Goal: Task Accomplishment & Management: Manage account settings

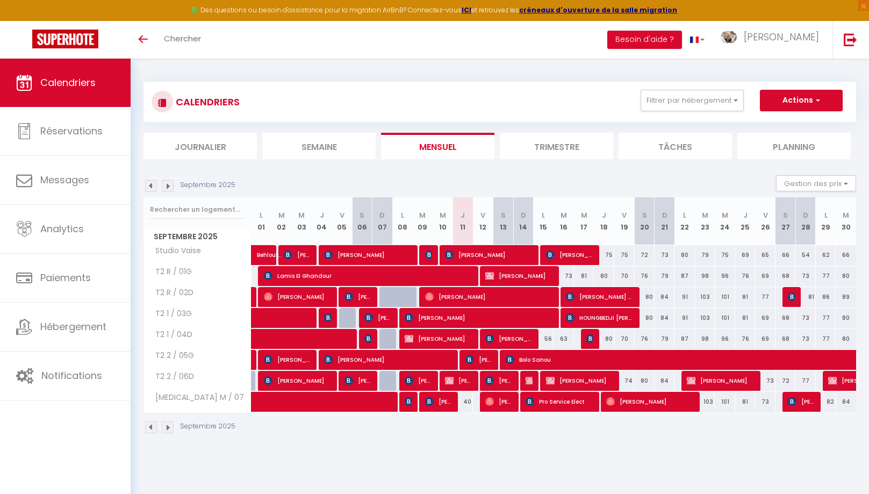
select select
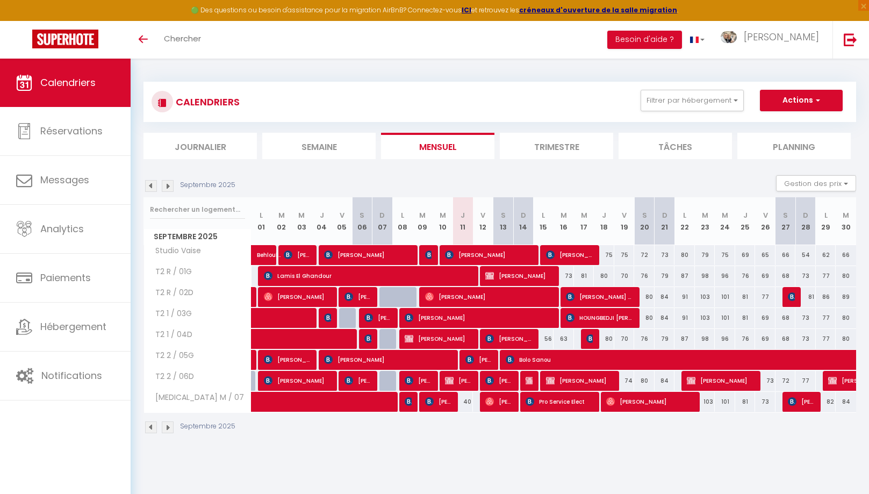
click at [460, 377] on span "[PERSON_NAME]" at bounding box center [458, 380] width 27 height 20
select select "OK"
select select "0"
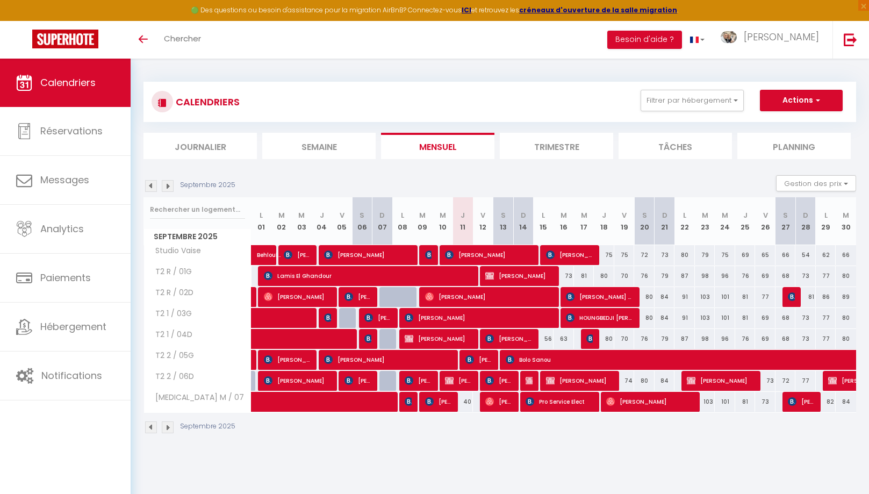
select select "1"
select select
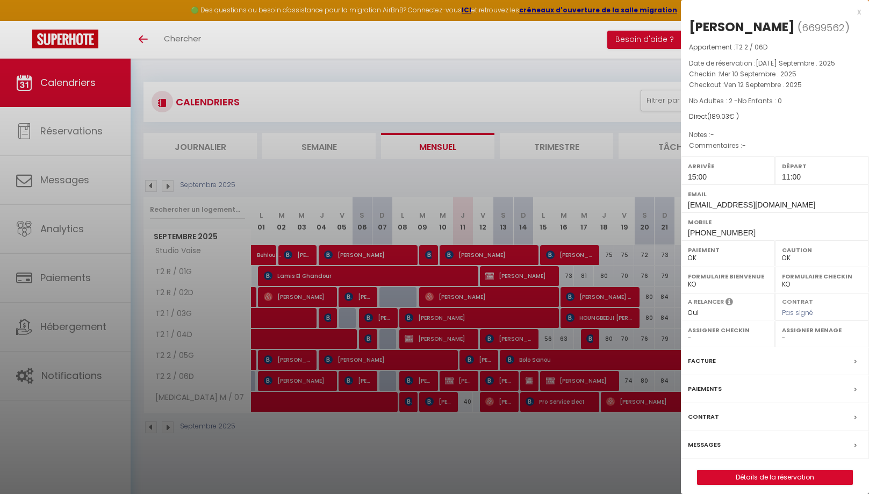
drag, startPoint x: 858, startPoint y: 11, endPoint x: 701, endPoint y: 32, distance: 159.4
click at [858, 11] on div "x" at bounding box center [771, 11] width 180 height 13
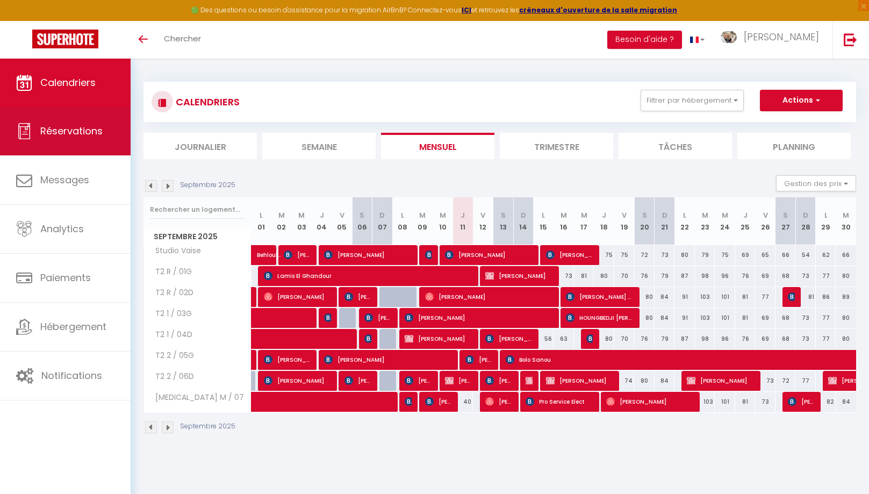
click at [73, 138] on span "Réservations" at bounding box center [71, 130] width 62 height 13
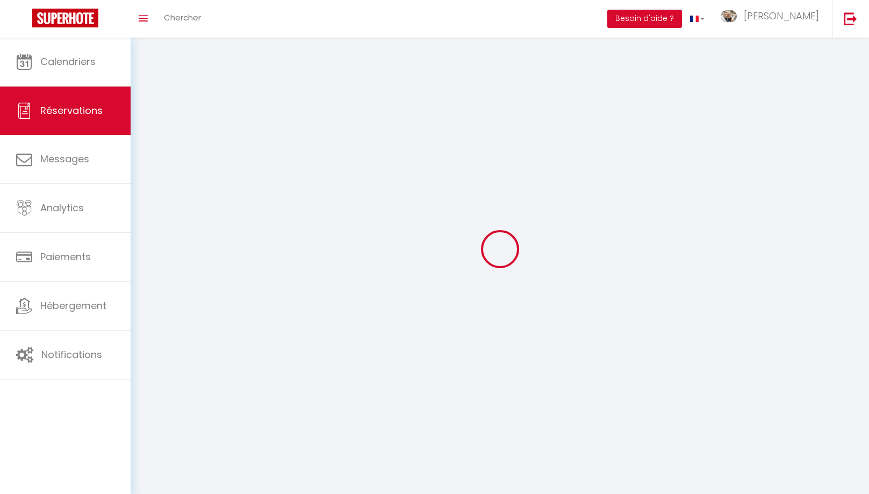
select select "no_show"
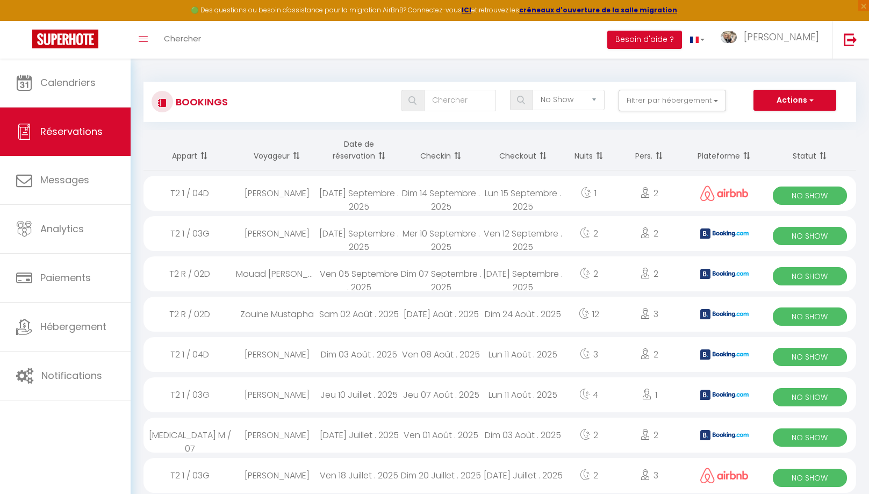
click at [293, 243] on div "[PERSON_NAME]" at bounding box center [277, 233] width 82 height 35
select select "OK"
select select "0"
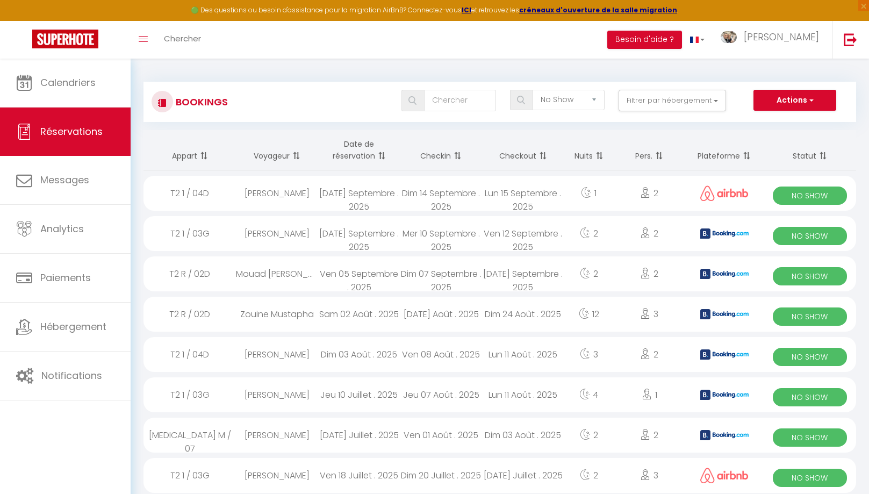
select select "1"
select select
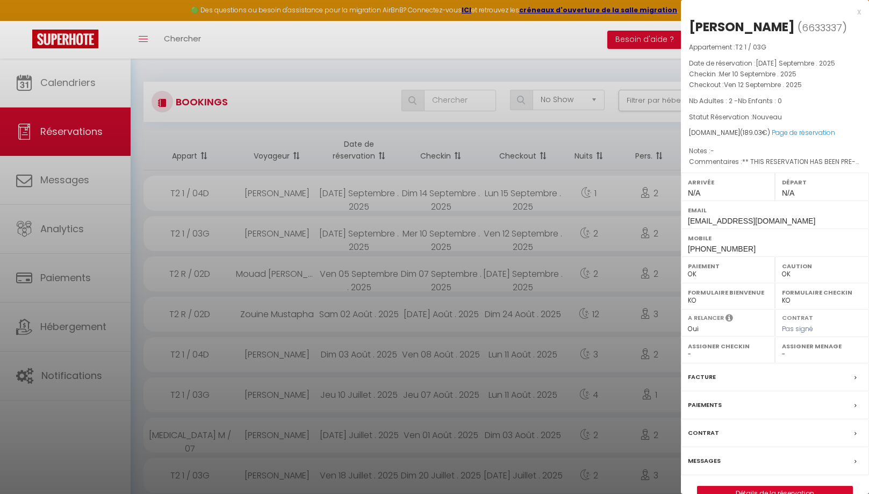
click at [722, 458] on div "Messages" at bounding box center [775, 461] width 188 height 28
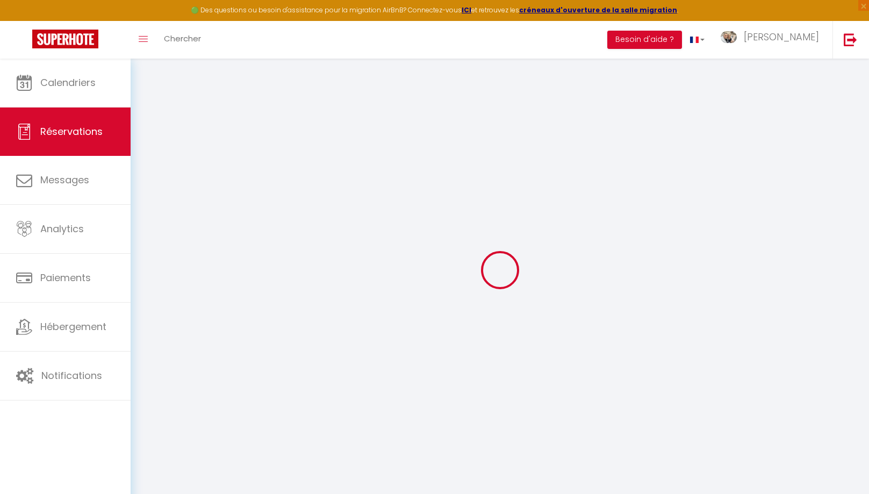
select select
checkbox input "false"
select select
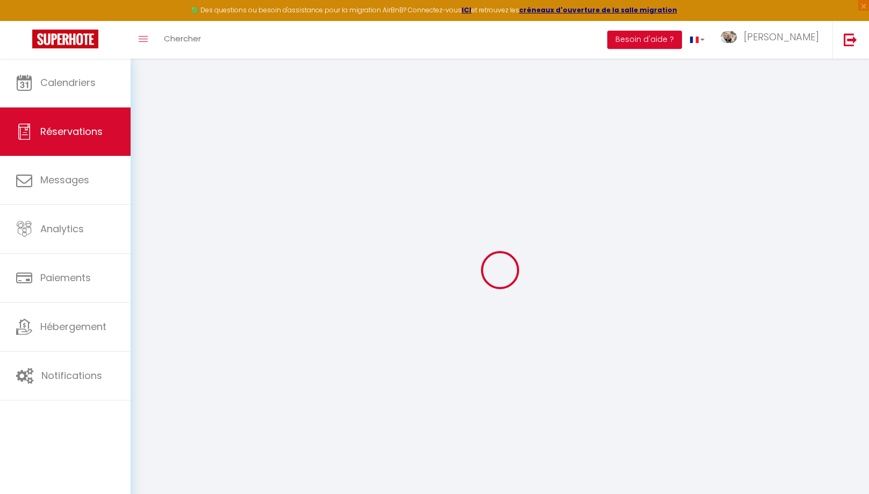
checkbox input "false"
select select
checkbox input "false"
type textarea "** THIS RESERVATION HAS BEEN PRE-PAID ** Reservation has a cancellation grace p…"
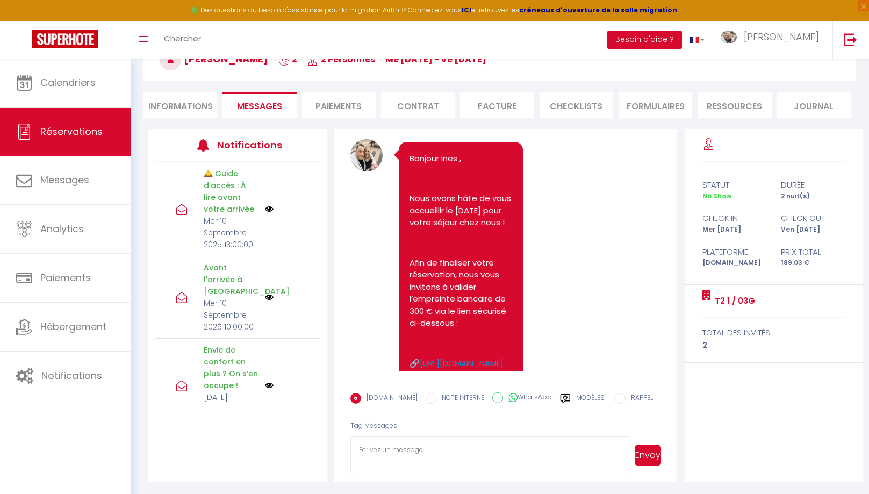
scroll to position [2327, 0]
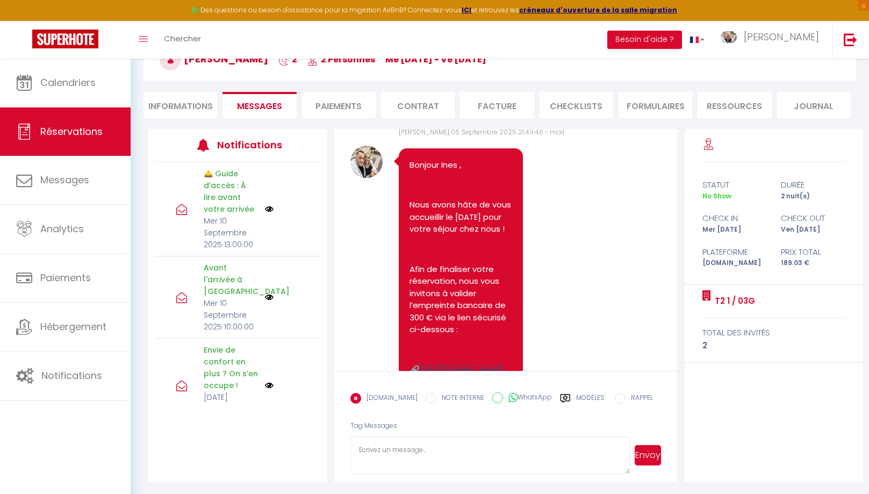
click at [430, 364] on link "[URL][DOMAIN_NAME]" at bounding box center [462, 369] width 84 height 11
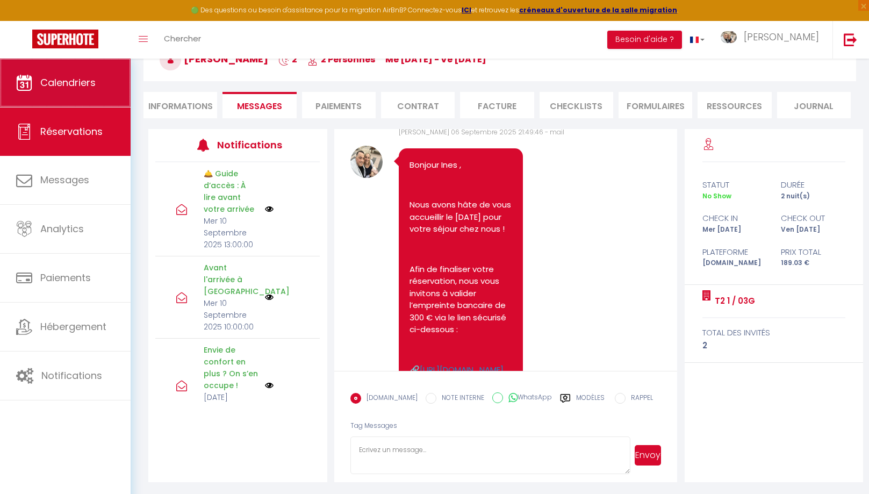
click at [98, 88] on link "Calendriers" at bounding box center [65, 83] width 131 height 48
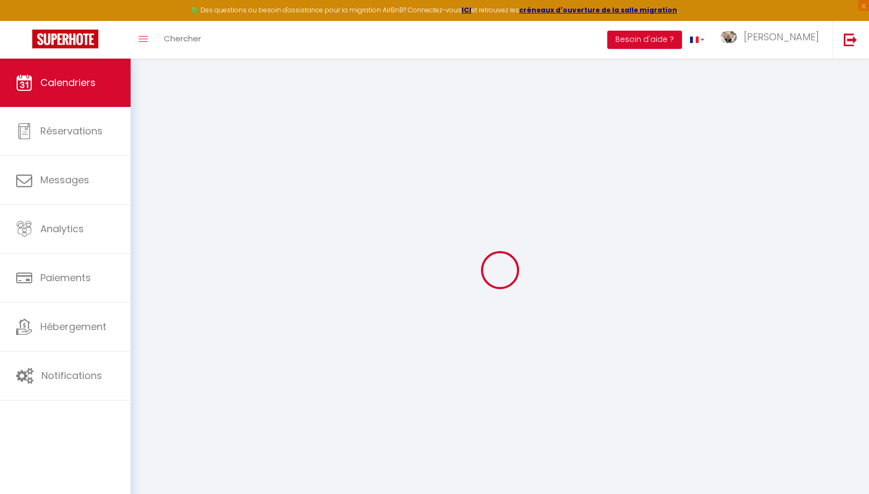
select select
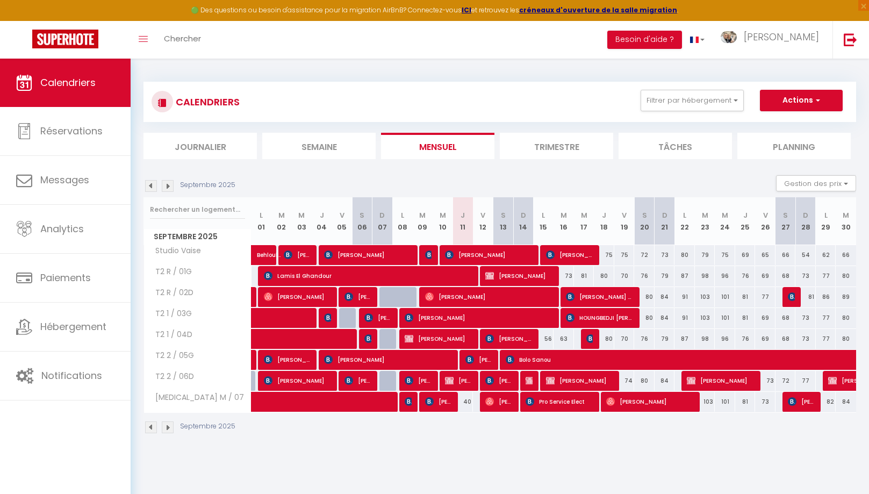
click at [459, 379] on span "[PERSON_NAME]" at bounding box center [458, 380] width 27 height 20
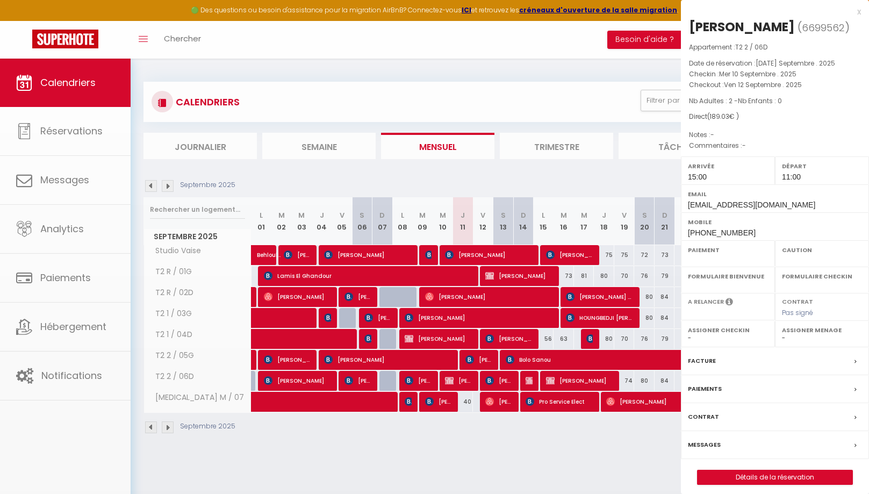
select select "OK"
select select "0"
select select "1"
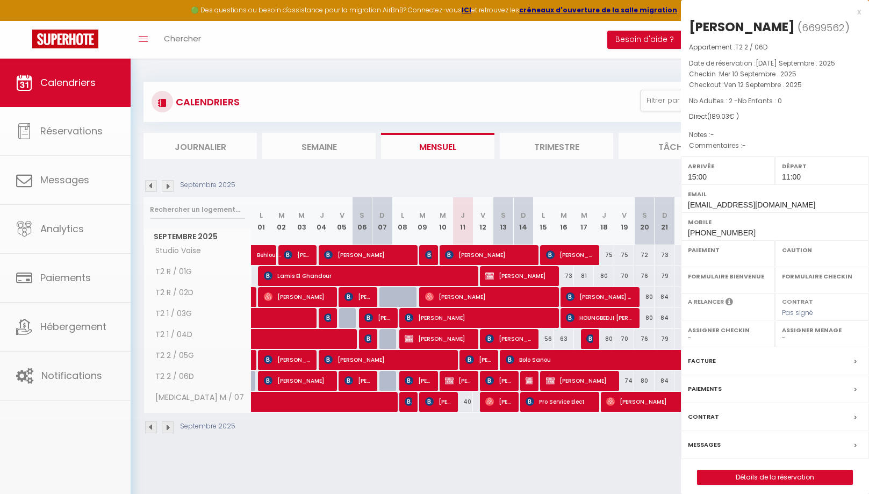
select select
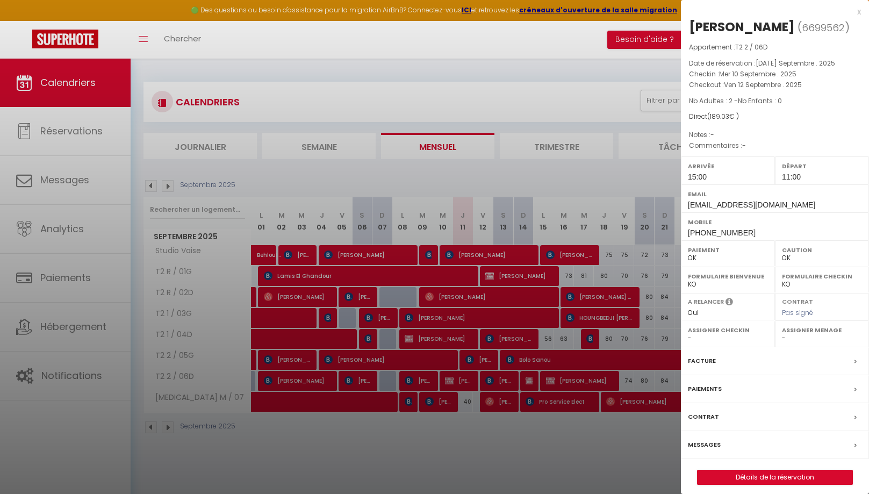
click at [706, 439] on label "Messages" at bounding box center [704, 444] width 33 height 11
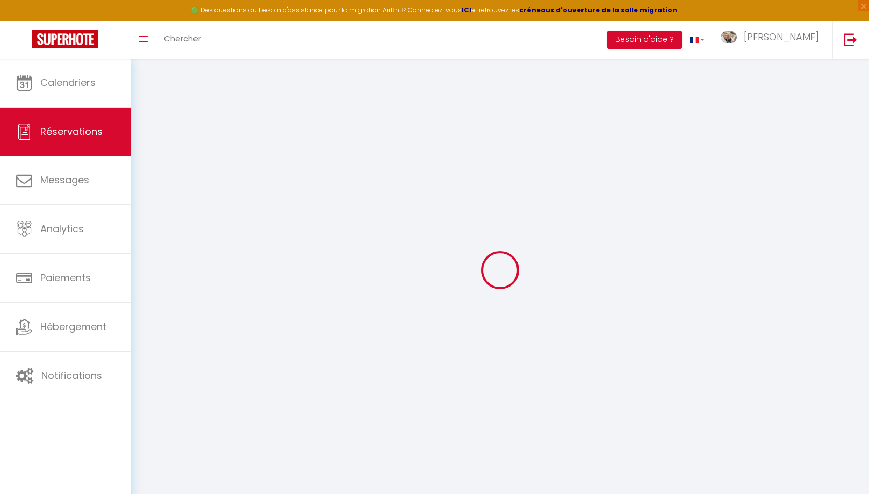
select select
checkbox input "false"
select select
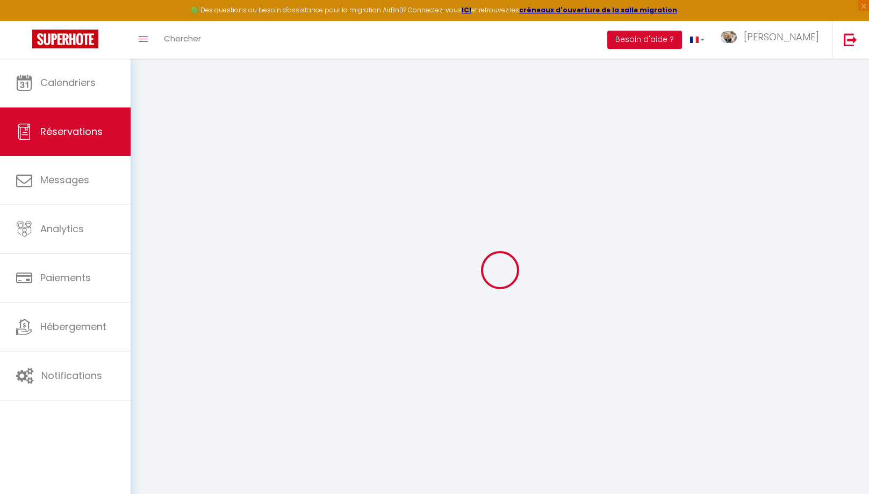
checkbox input "false"
select select
checkbox input "false"
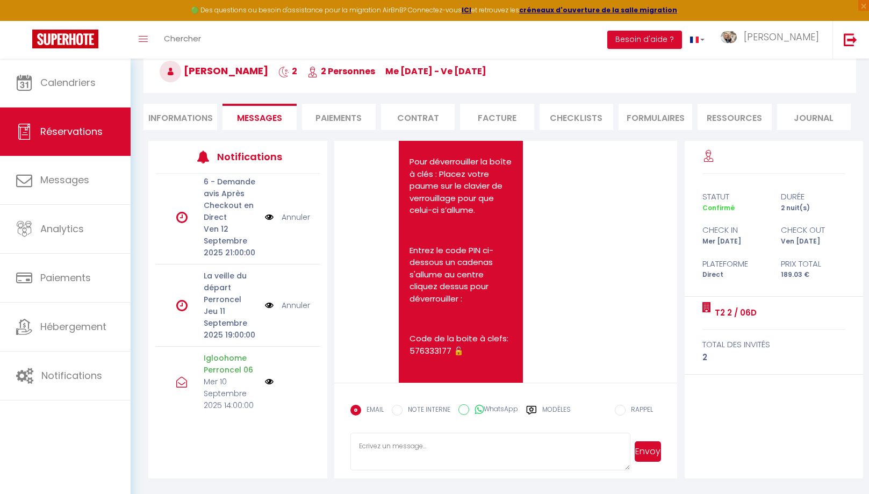
scroll to position [926, 0]
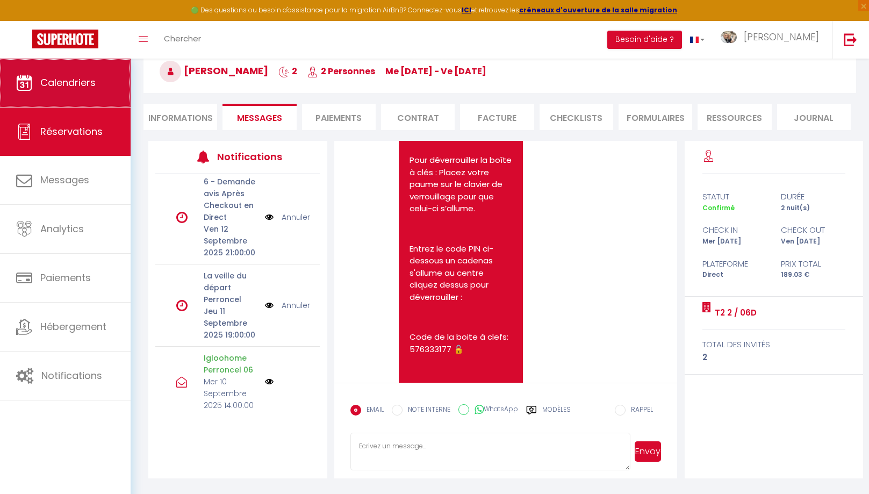
click at [70, 89] on span "Calendriers" at bounding box center [67, 82] width 55 height 13
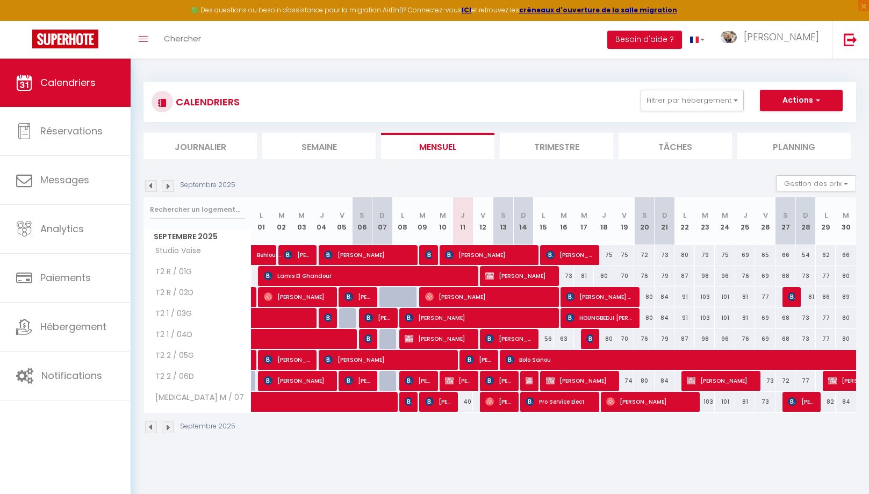
click at [500, 275] on span "[PERSON_NAME]" at bounding box center [519, 275] width 68 height 20
select select "OK"
select select "0"
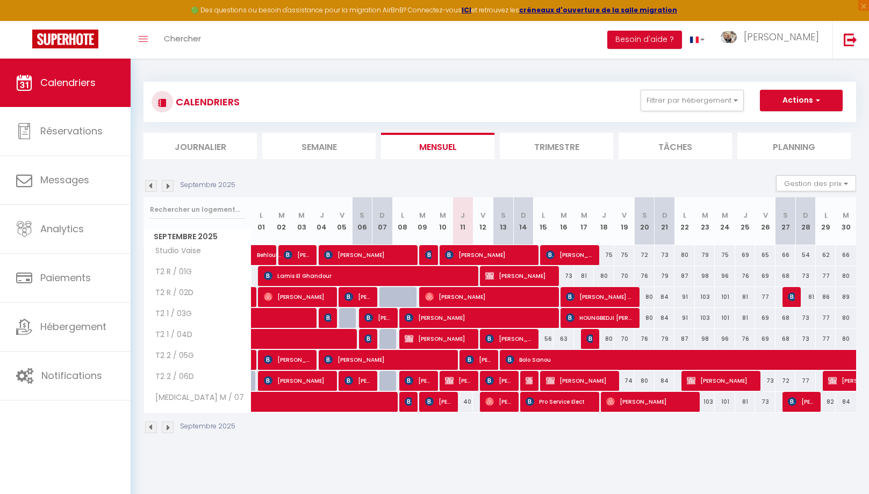
select select "1"
select select
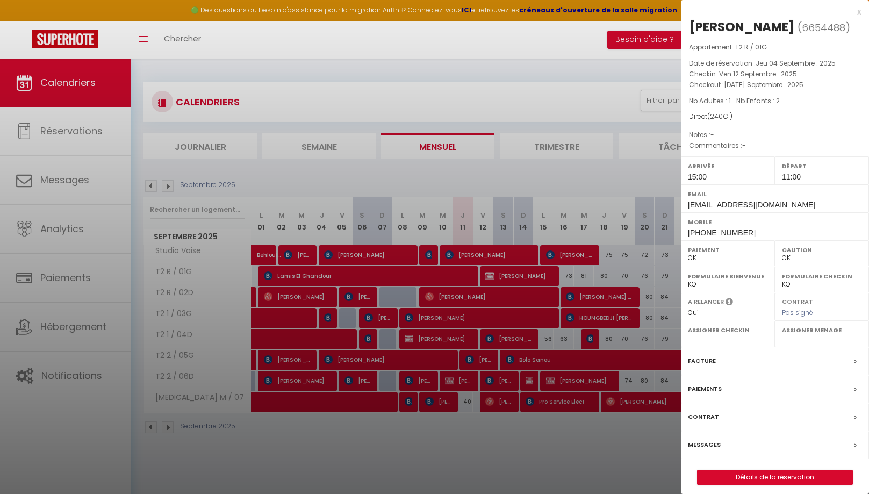
click at [516, 300] on div at bounding box center [434, 247] width 869 height 494
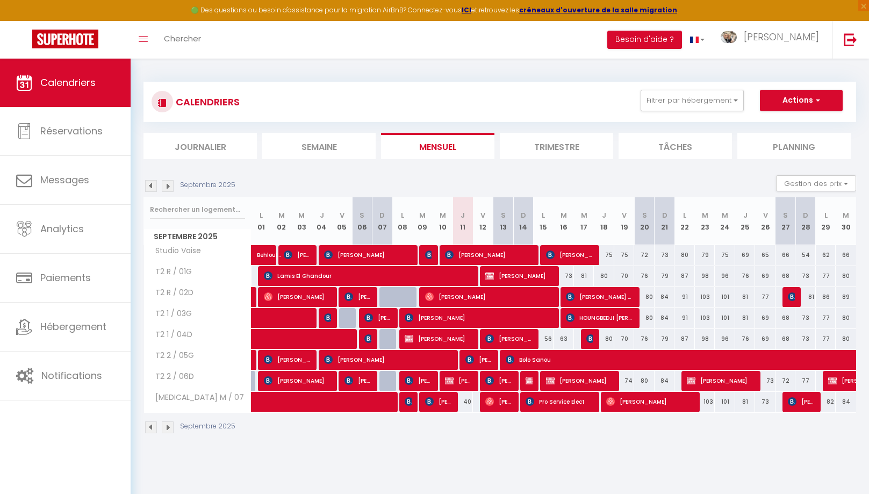
click at [503, 338] on span "[PERSON_NAME]" at bounding box center [509, 338] width 48 height 20
select select "KO"
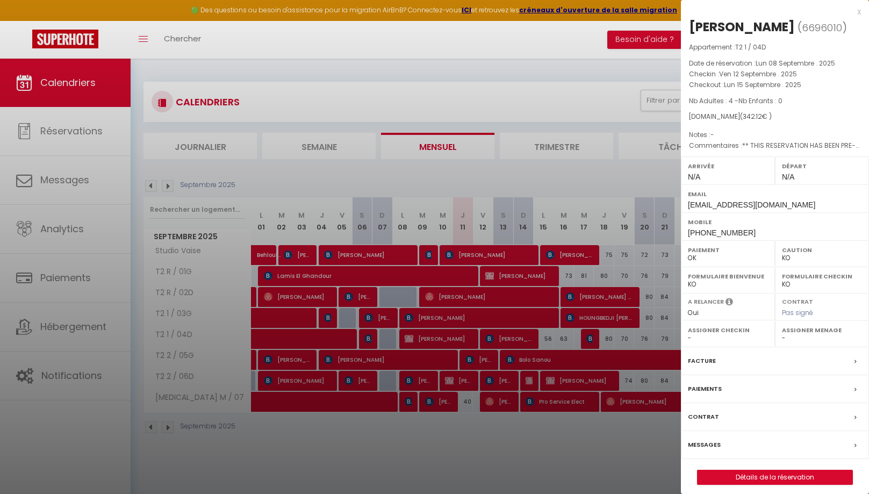
click at [705, 439] on label "Messages" at bounding box center [704, 444] width 33 height 11
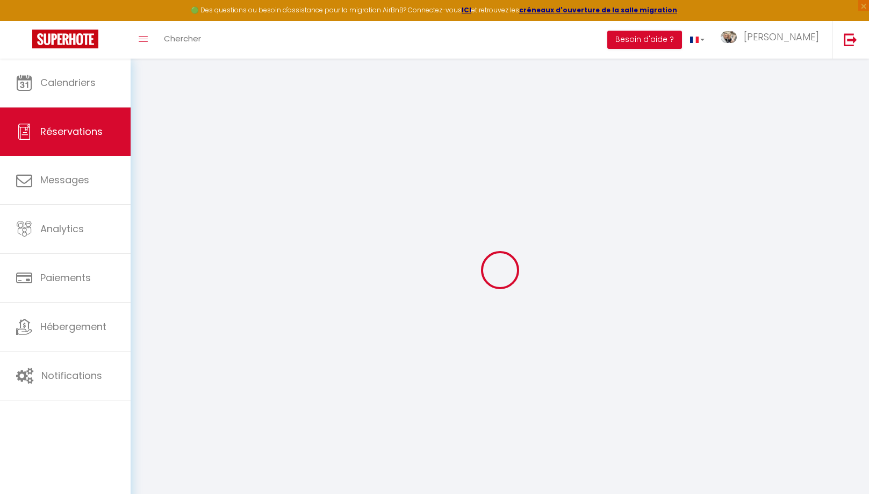
select select
checkbox input "false"
type textarea "** THIS RESERVATION HAS BEEN PRE-PAID ** Reservation has a cancellation grace p…"
select select
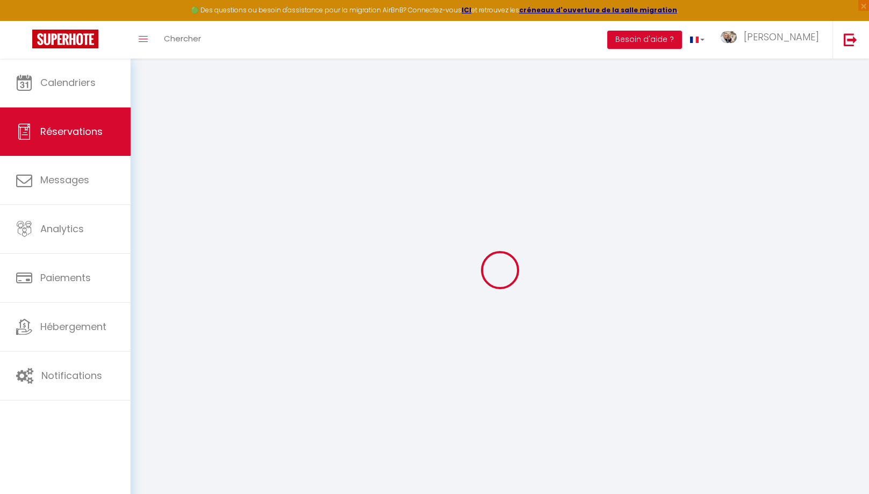
select select
checkbox input "false"
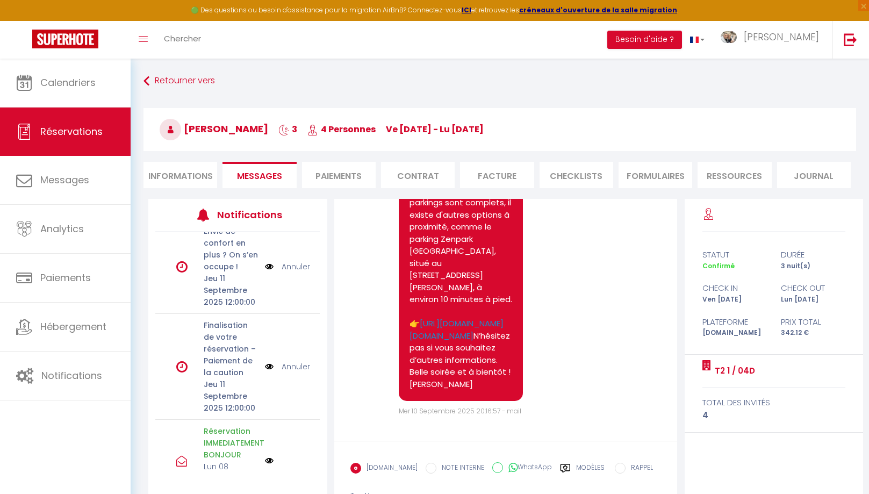
scroll to position [554, 0]
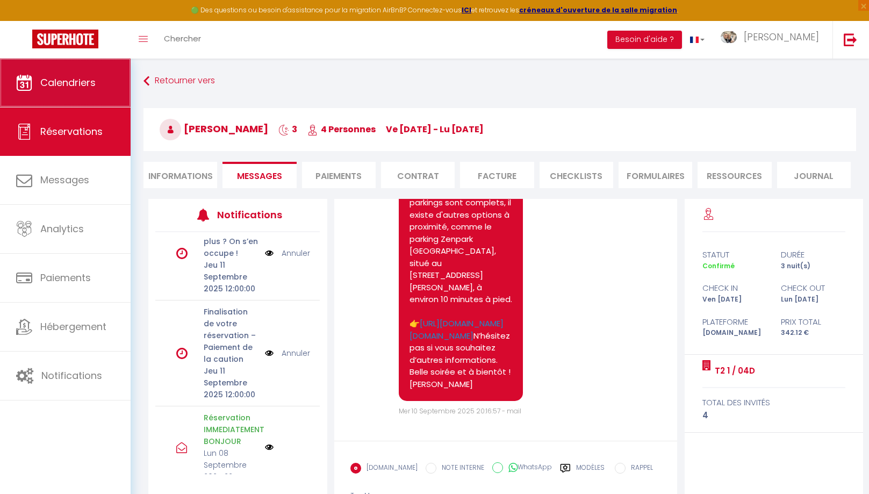
click at [77, 82] on span "Calendriers" at bounding box center [67, 82] width 55 height 13
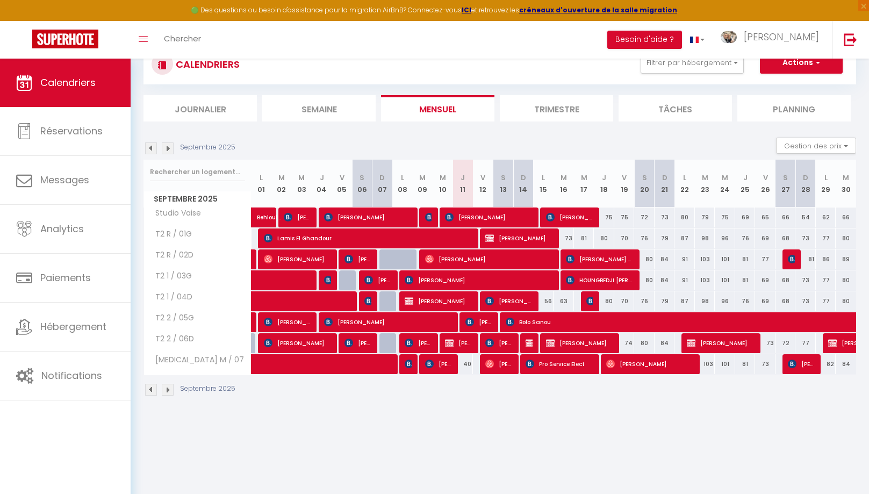
scroll to position [39, 0]
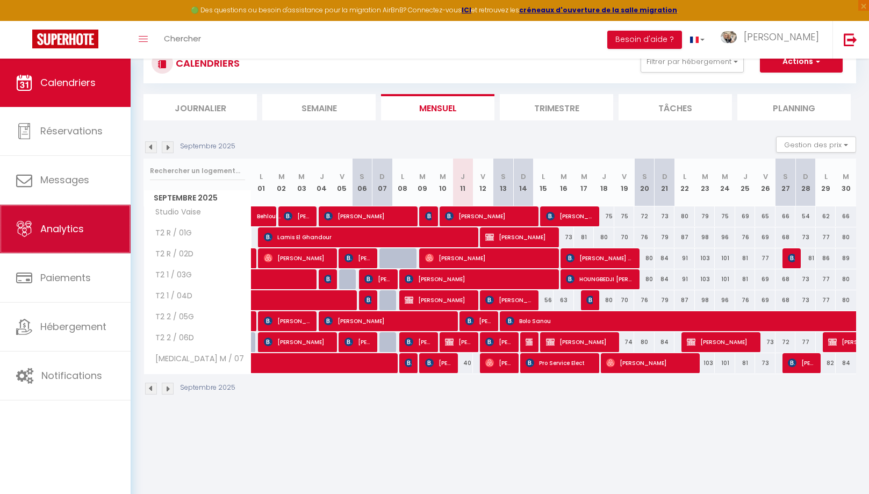
click at [72, 223] on span "Analytics" at bounding box center [62, 228] width 44 height 13
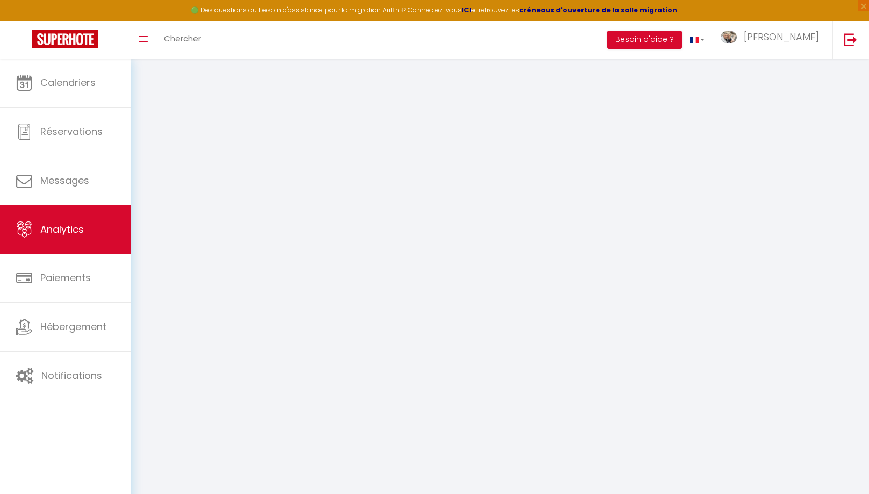
select select "2025"
select select "9"
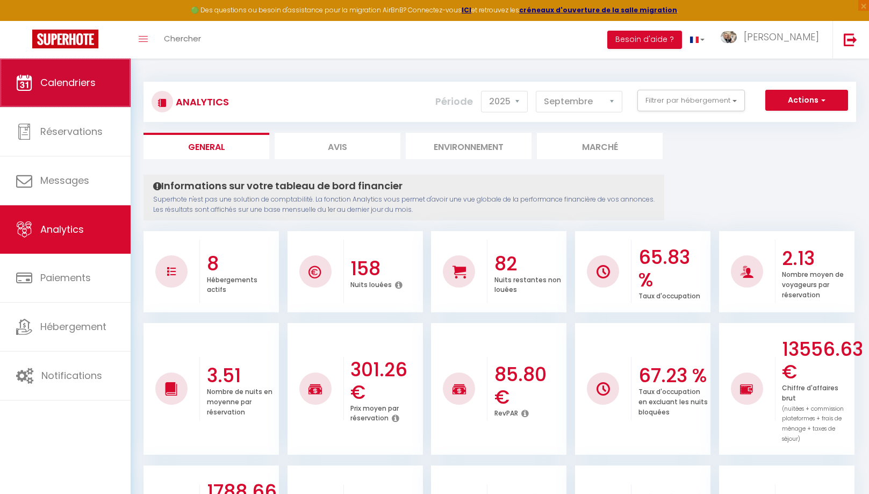
click at [95, 93] on link "Calendriers" at bounding box center [65, 83] width 131 height 48
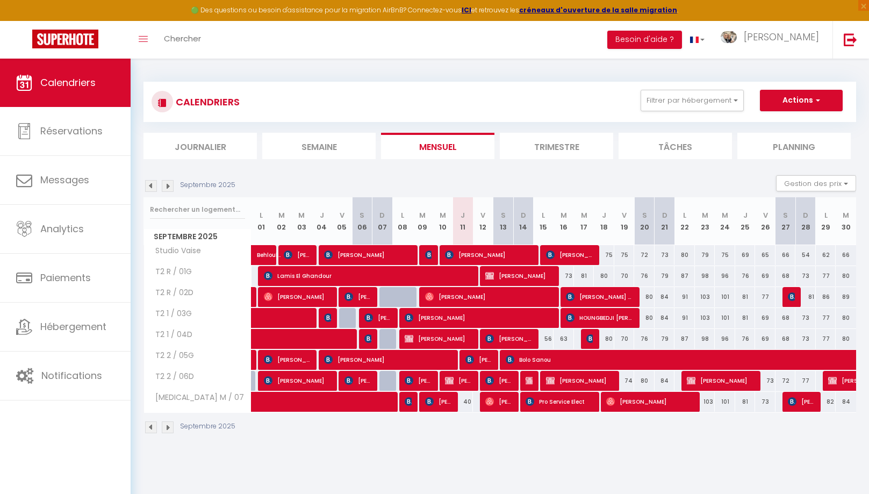
scroll to position [6, 0]
